Goal: Navigation & Orientation: Go to known website

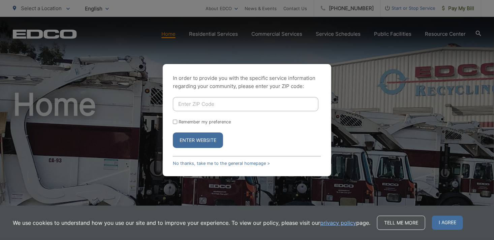
click at [234, 107] on input "Enter ZIP Code" at bounding box center [246, 104] width 146 height 14
type input "90275"
click at [174, 122] on input "Remember my preference" at bounding box center [175, 122] width 4 height 4
checkbox input "true"
click at [203, 141] on button "Enter Website" at bounding box center [198, 140] width 50 height 16
